Goal: Task Accomplishment & Management: Use online tool/utility

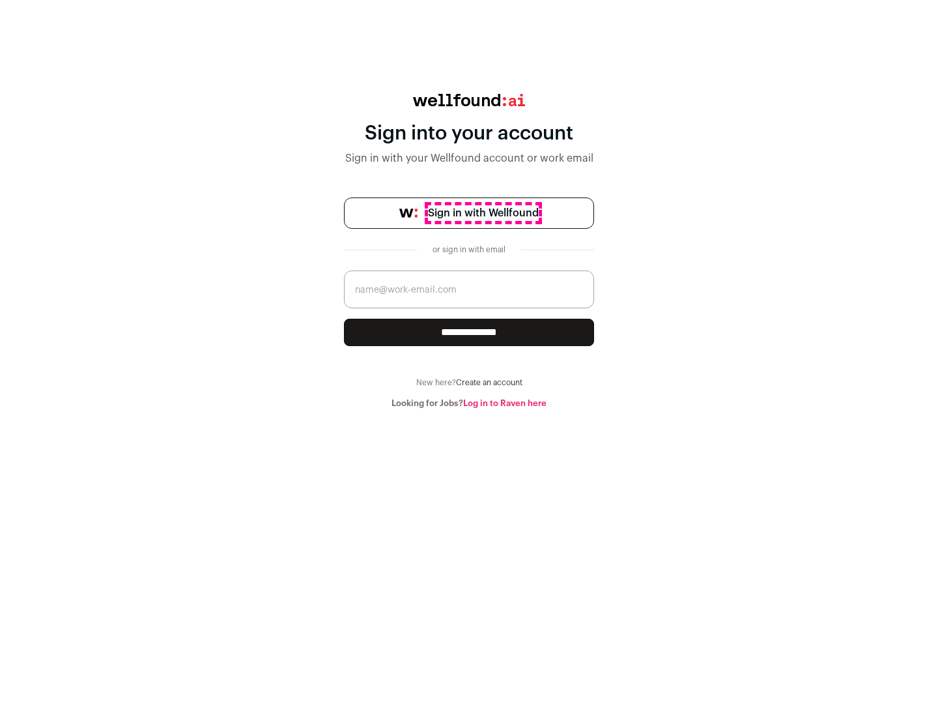
click at [483, 213] on span "Sign in with Wellfound" at bounding box center [483, 213] width 111 height 16
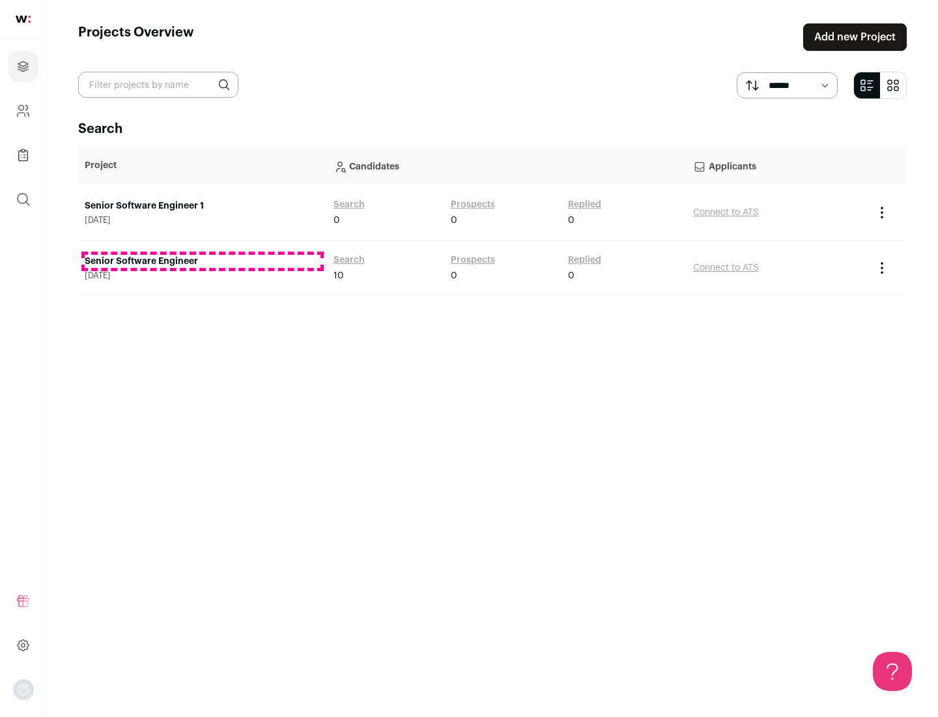
click at [202, 261] on link "Senior Software Engineer" at bounding box center [203, 261] width 236 height 13
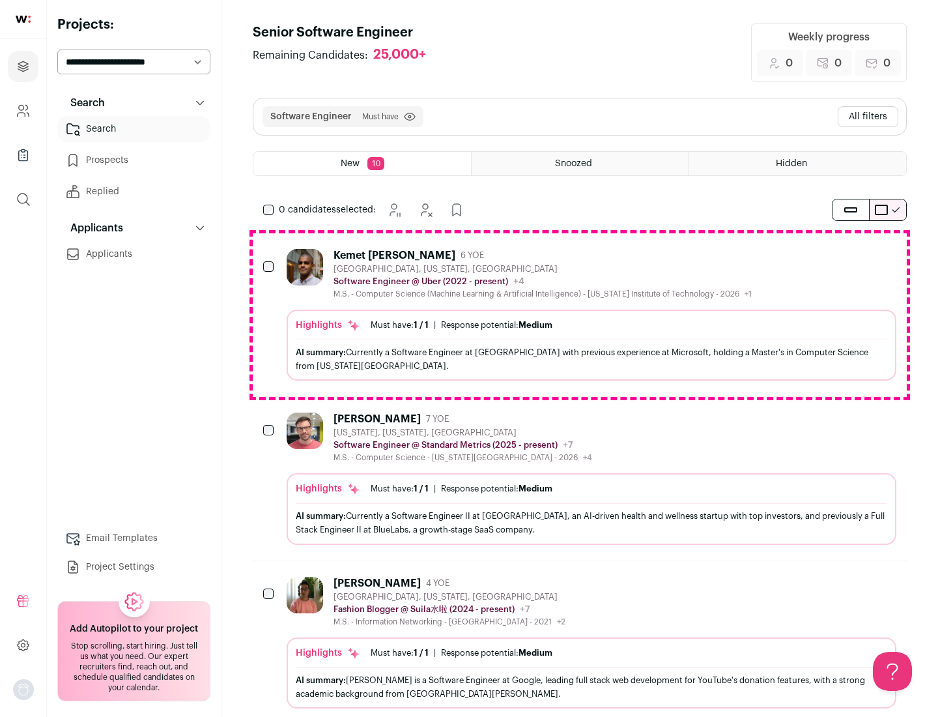
click at [580, 315] on div "Highlights Must have: 1 / 1 How many must haves have been fulfilled? | Response…" at bounding box center [592, 345] width 610 height 71
